Goal: Communication & Community: Answer question/provide support

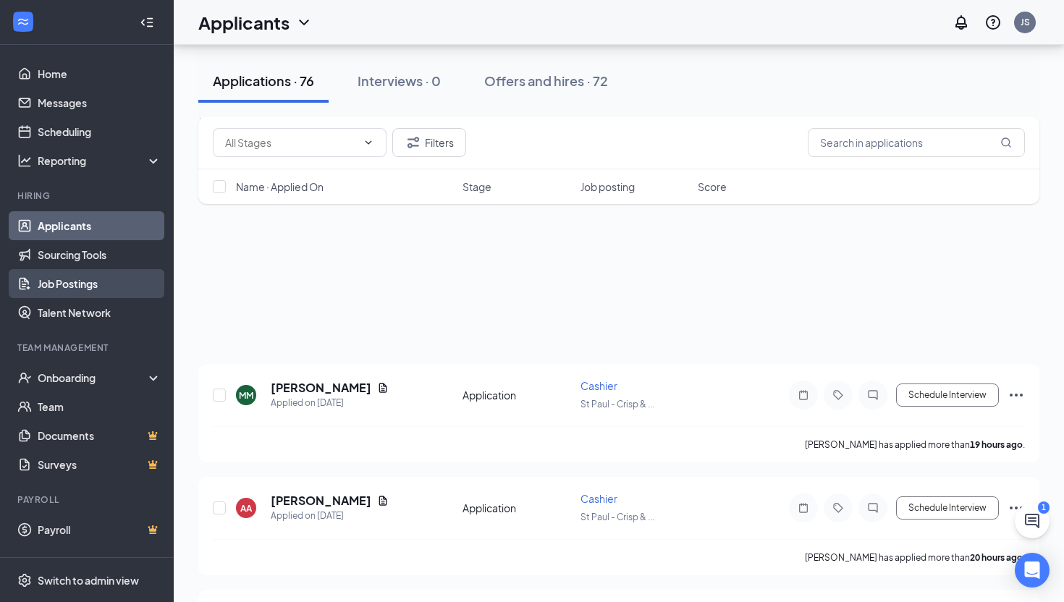
scroll to position [873, 0]
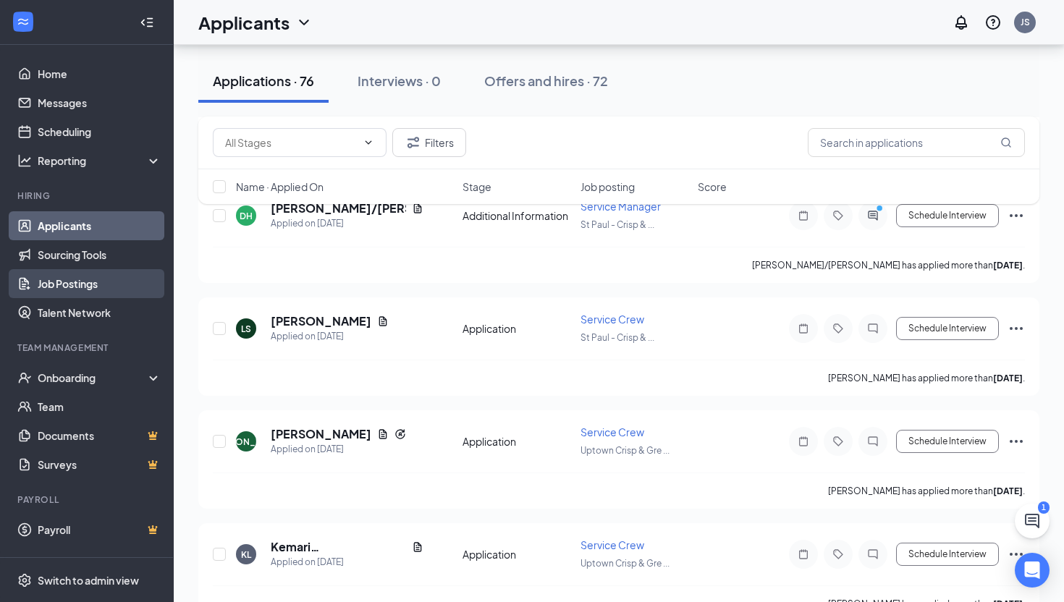
click at [93, 293] on link "Job Postings" at bounding box center [100, 283] width 124 height 29
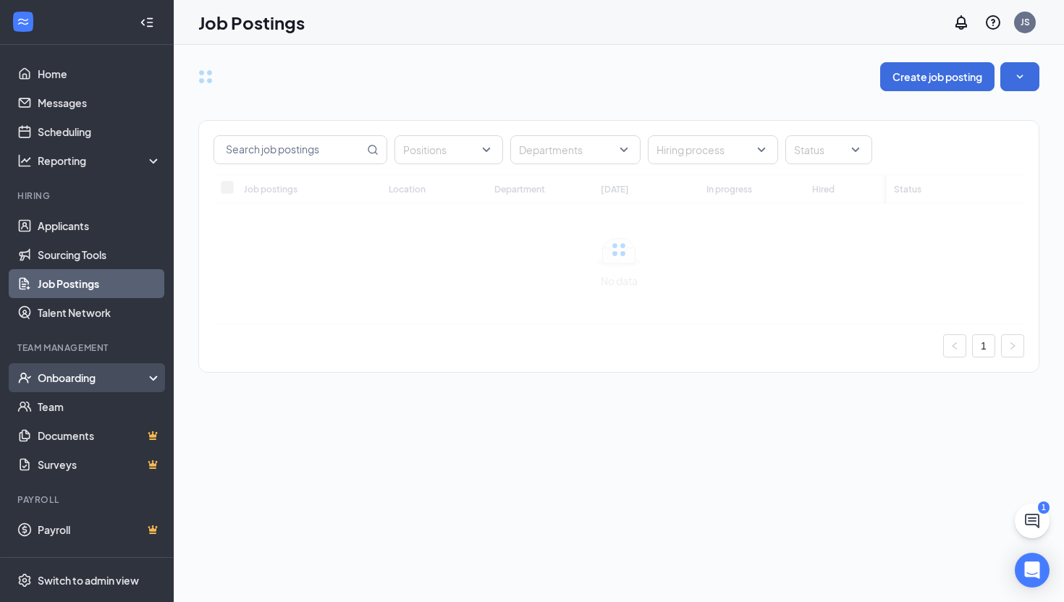
click at [109, 376] on div "Onboarding" at bounding box center [93, 378] width 111 height 14
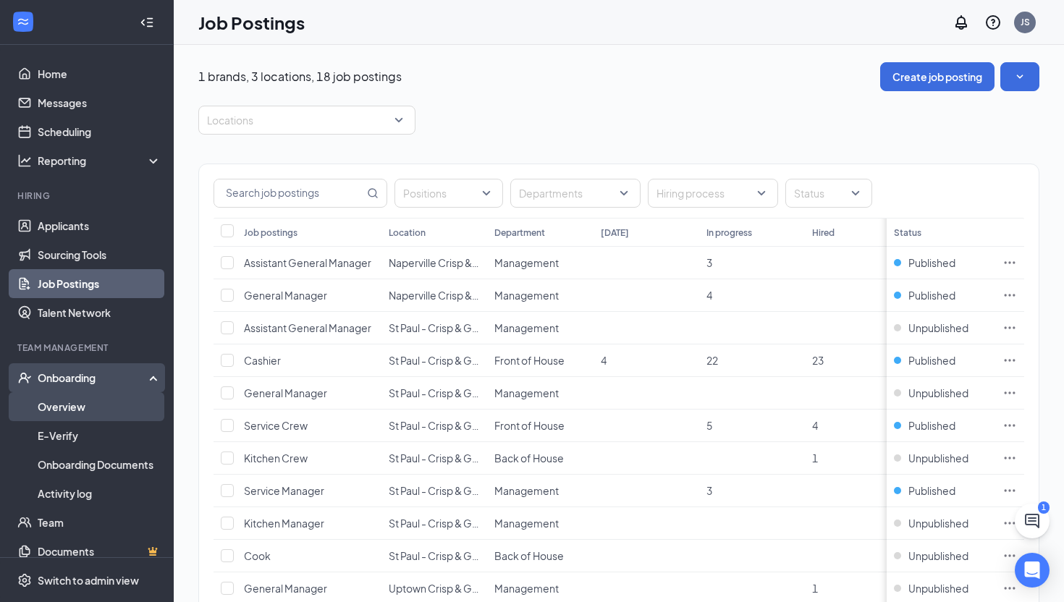
click at [118, 418] on link "Overview" at bounding box center [100, 406] width 124 height 29
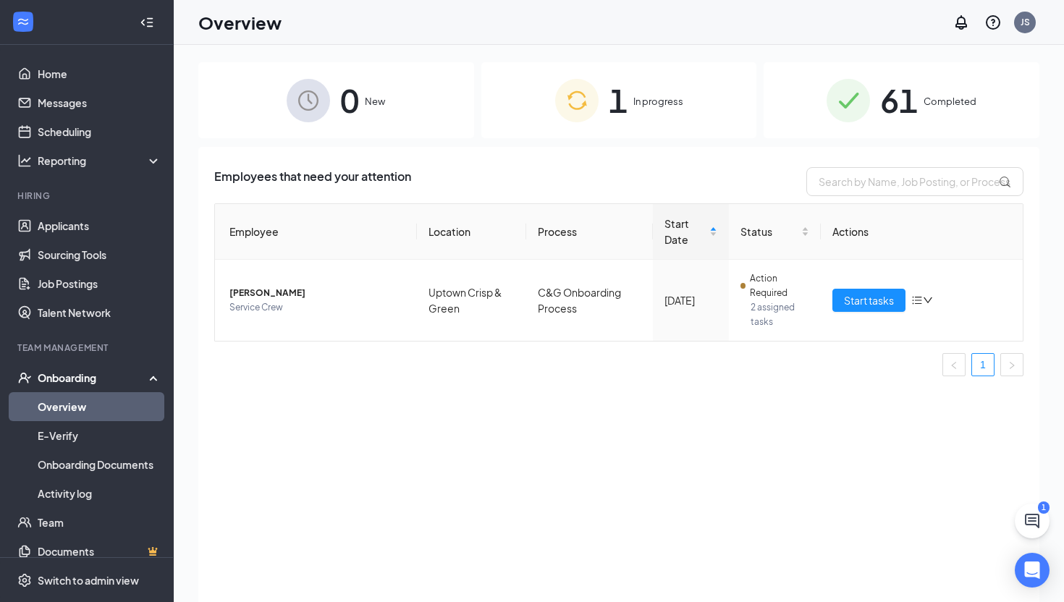
click at [585, 107] on img at bounding box center [576, 100] width 43 height 43
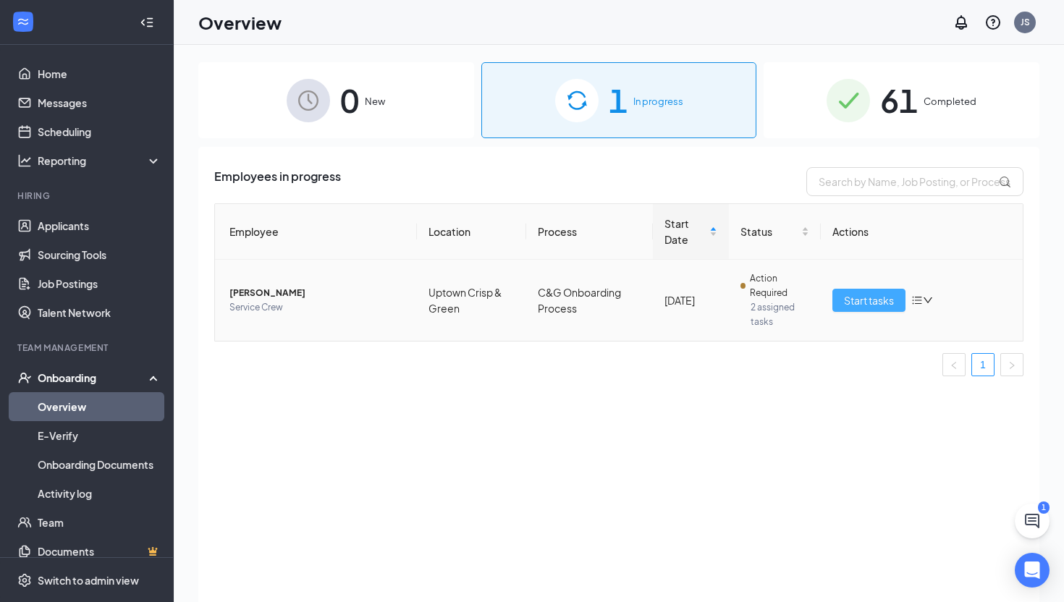
click at [859, 303] on span "Start tasks" at bounding box center [869, 300] width 50 height 16
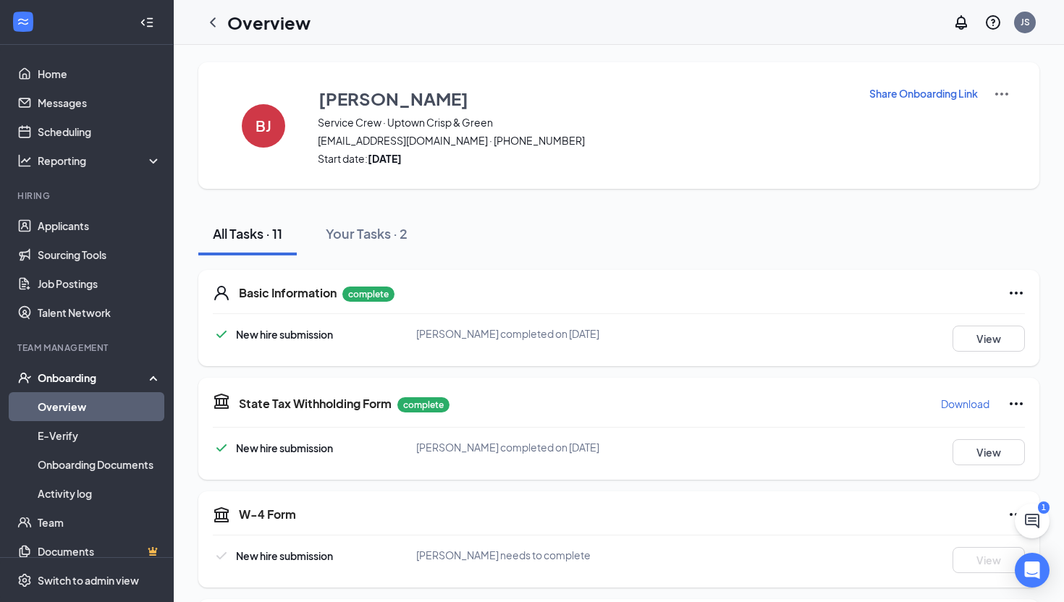
click at [888, 92] on p "Share Onboarding Link" at bounding box center [923, 93] width 109 height 14
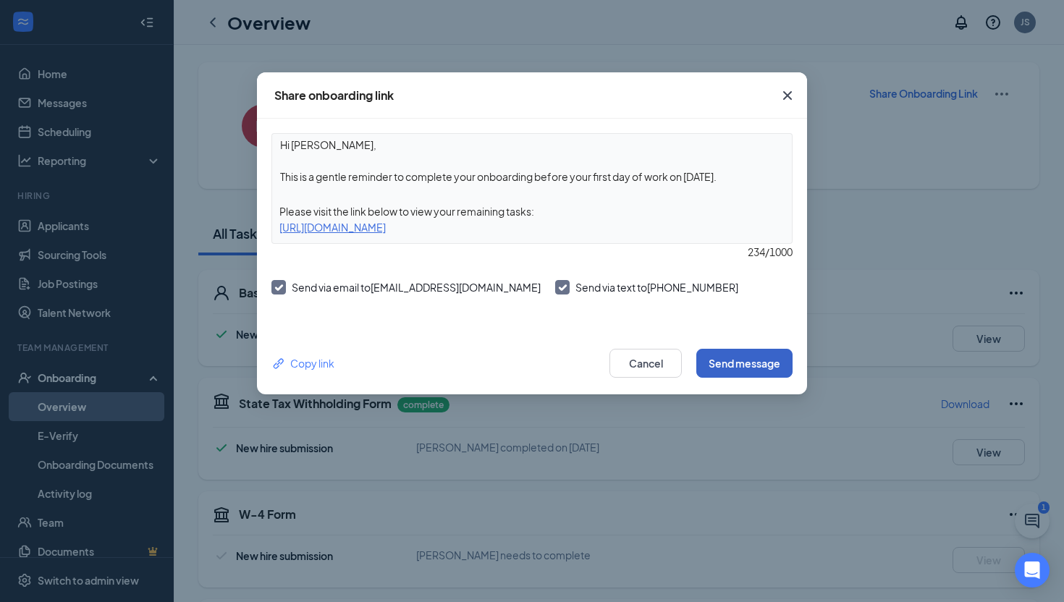
drag, startPoint x: 748, startPoint y: 363, endPoint x: 671, endPoint y: 155, distance: 222.4
click at [671, 154] on div "Share onboarding link Hi [PERSON_NAME], This is a gentle reminder to complete y…" at bounding box center [532, 233] width 550 height 322
drag, startPoint x: 760, startPoint y: 182, endPoint x: 536, endPoint y: 174, distance: 224.5
click at [536, 174] on textarea "Hi [PERSON_NAME], This is a gentle reminder to complete your onboarding before …" at bounding box center [532, 161] width 520 height 54
type textarea "Hi [PERSON_NAME], This is a gentle reminder to complete your onboarding"
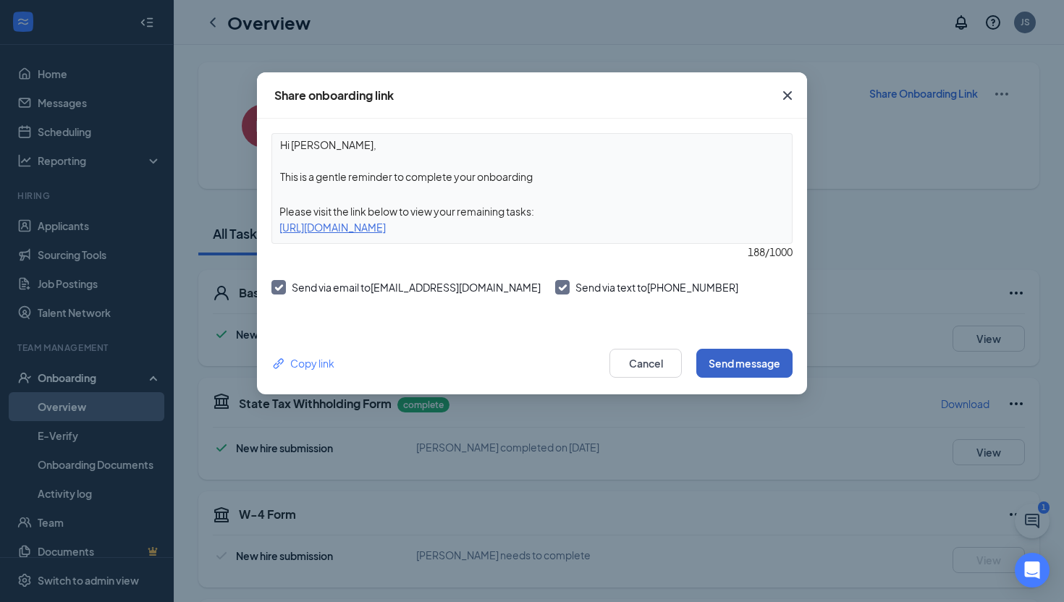
click at [767, 371] on button "Send message" at bounding box center [744, 363] width 96 height 29
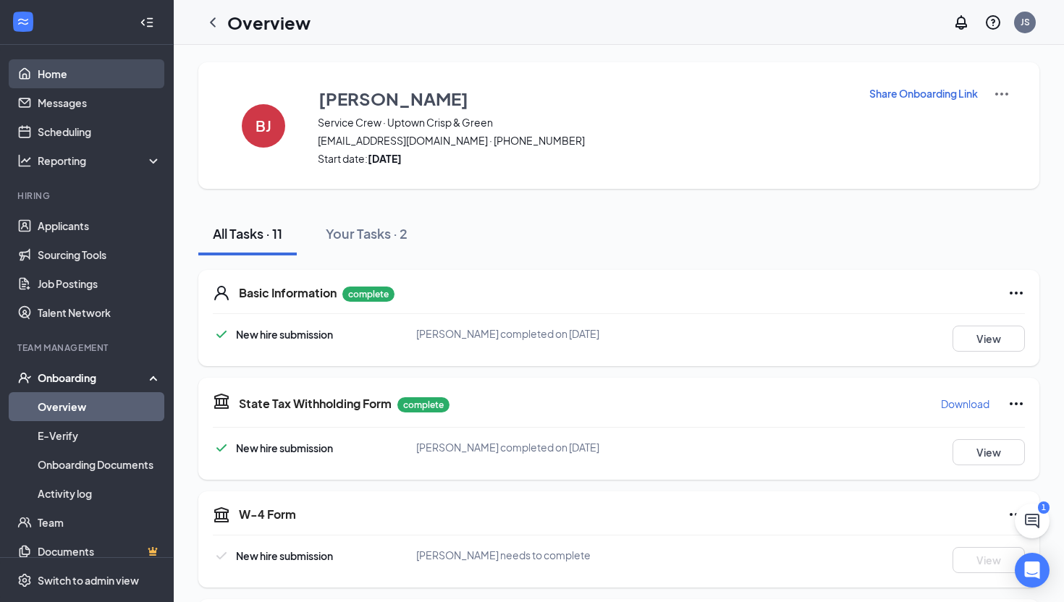
click at [104, 67] on link "Home" at bounding box center [100, 73] width 124 height 29
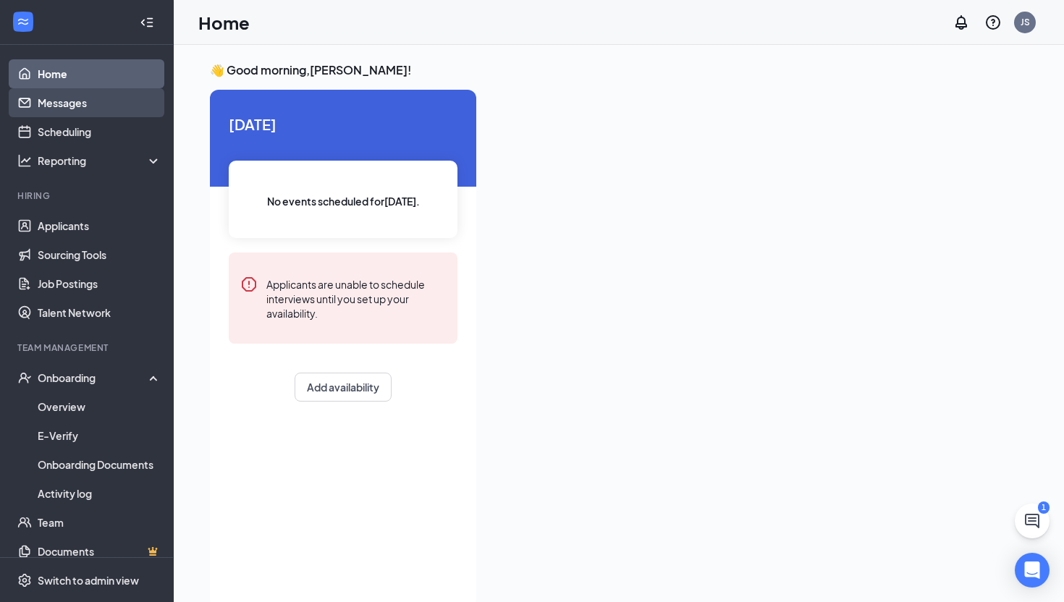
click at [138, 109] on link "Messages" at bounding box center [100, 102] width 124 height 29
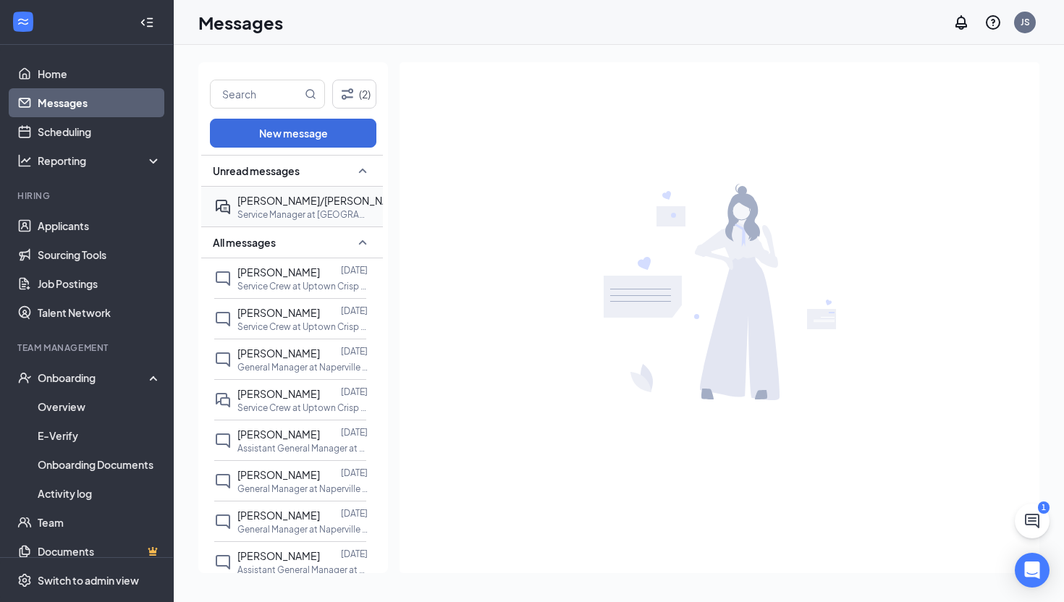
click at [255, 221] on p "Service Manager at [GEOGRAPHIC_DATA] & Green" at bounding box center [302, 214] width 130 height 12
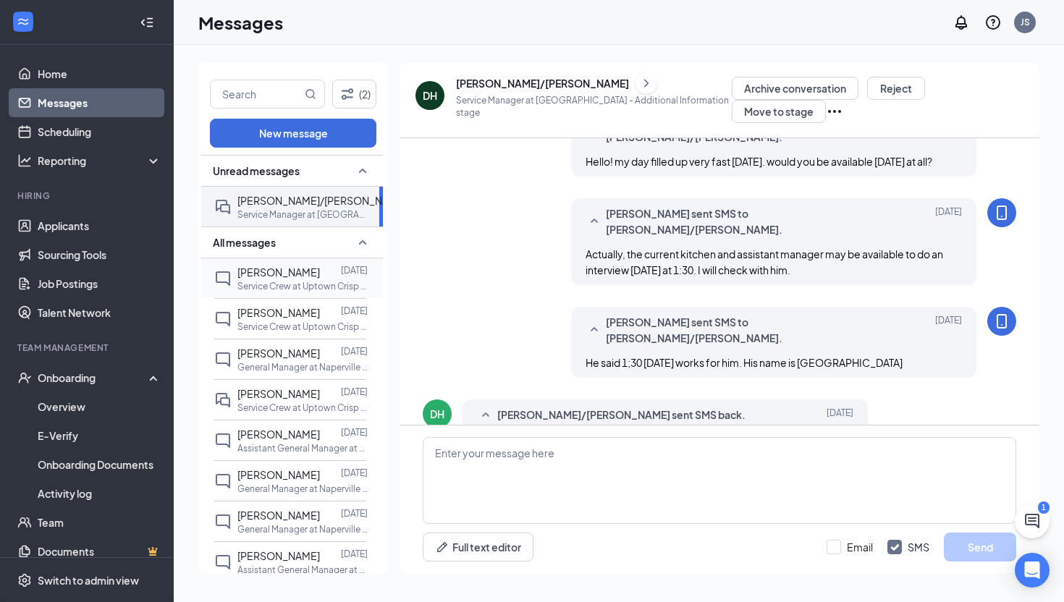
scroll to position [798, 0]
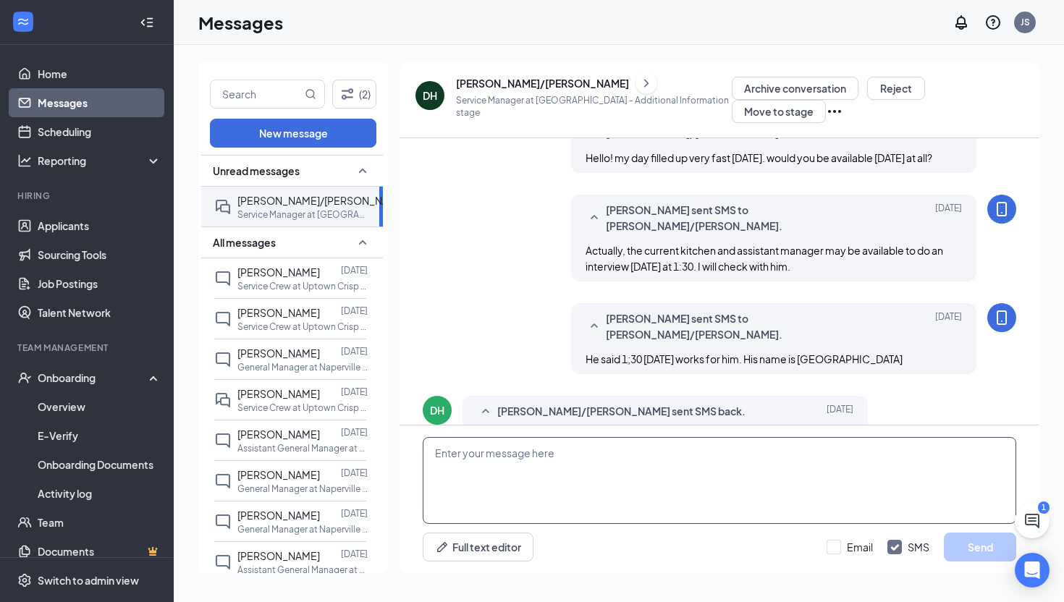
click at [554, 494] on textarea at bounding box center [720, 480] width 594 height 87
type textarea "No worries, what time [DATE] works for you"
click at [996, 547] on button "Send" at bounding box center [980, 547] width 72 height 29
